Goal: Information Seeking & Learning: Learn about a topic

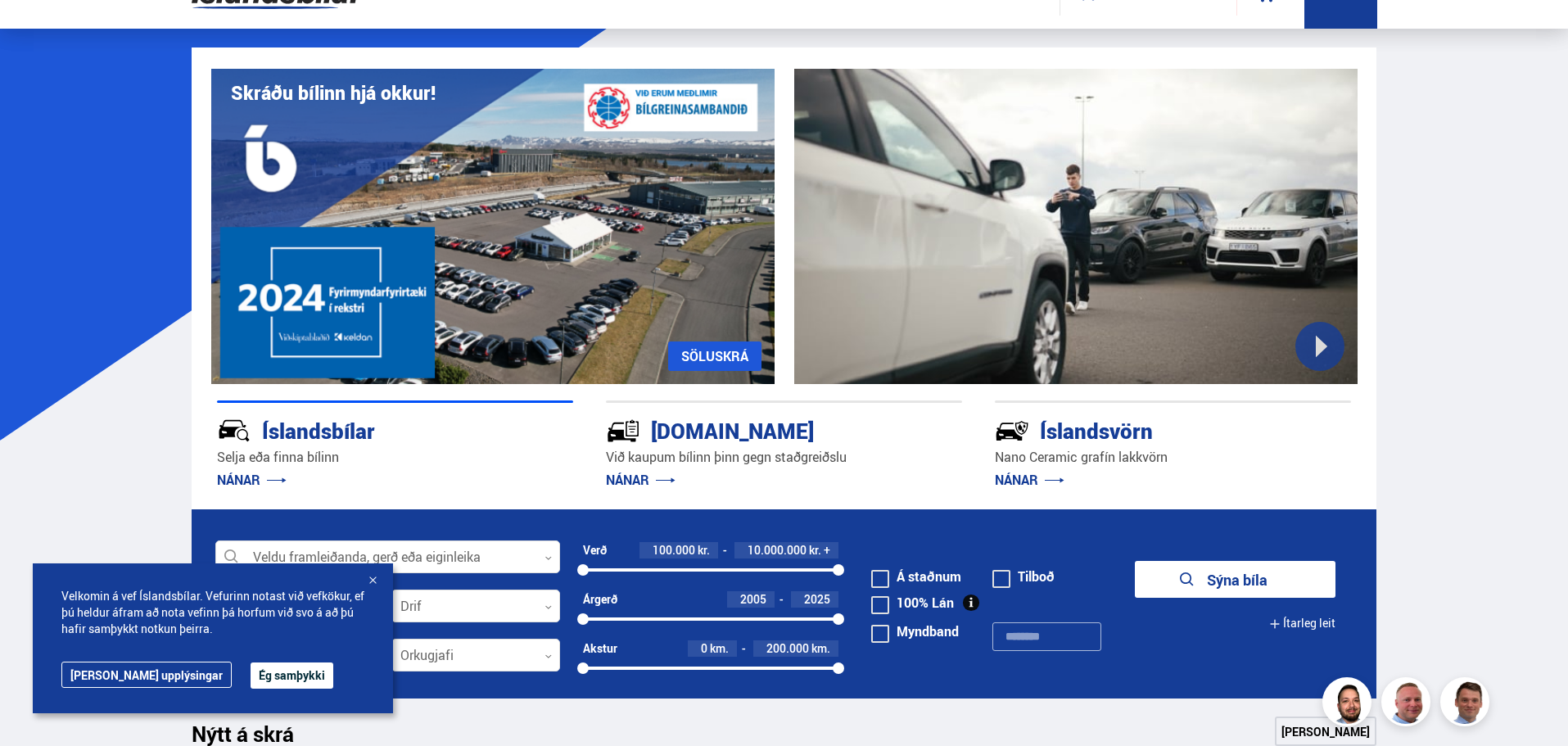
scroll to position [492, 0]
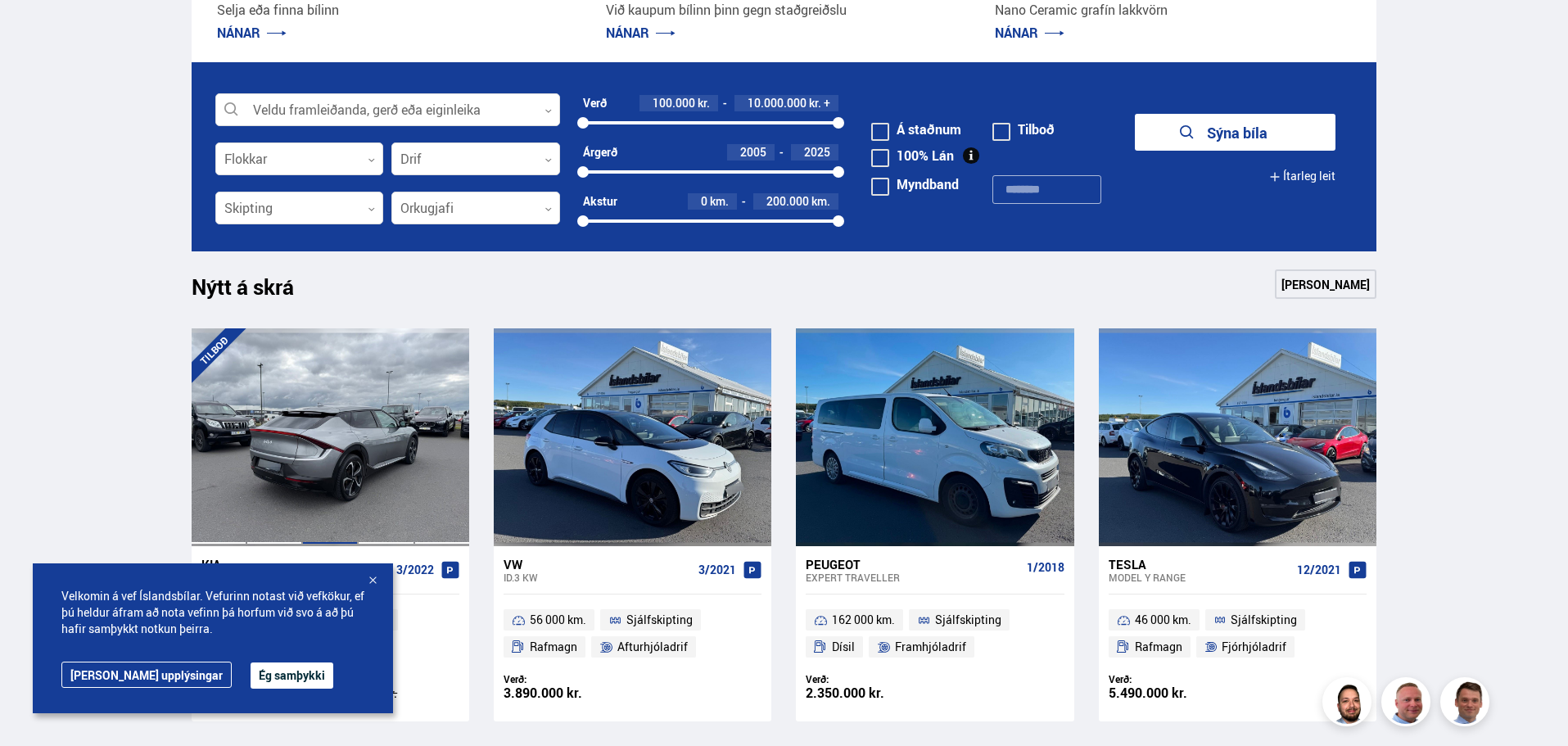
click at [333, 468] on div at bounding box center [329, 437] width 55 height 218
click at [338, 381] on div at bounding box center [329, 437] width 55 height 218
